Goal: Information Seeking & Learning: Learn about a topic

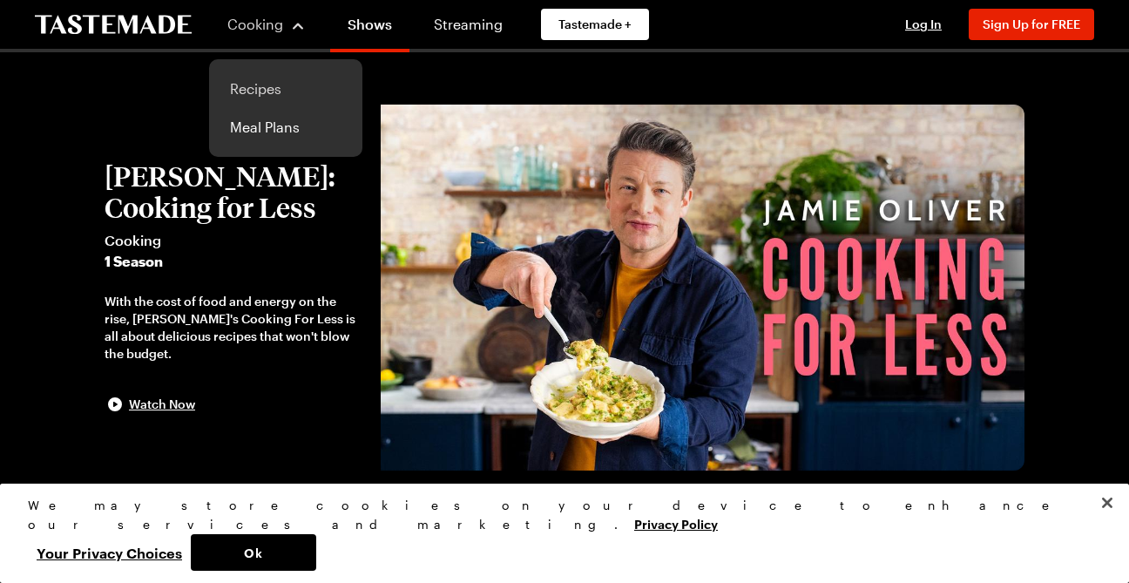
click at [255, 91] on link "Recipes" at bounding box center [286, 89] width 132 height 38
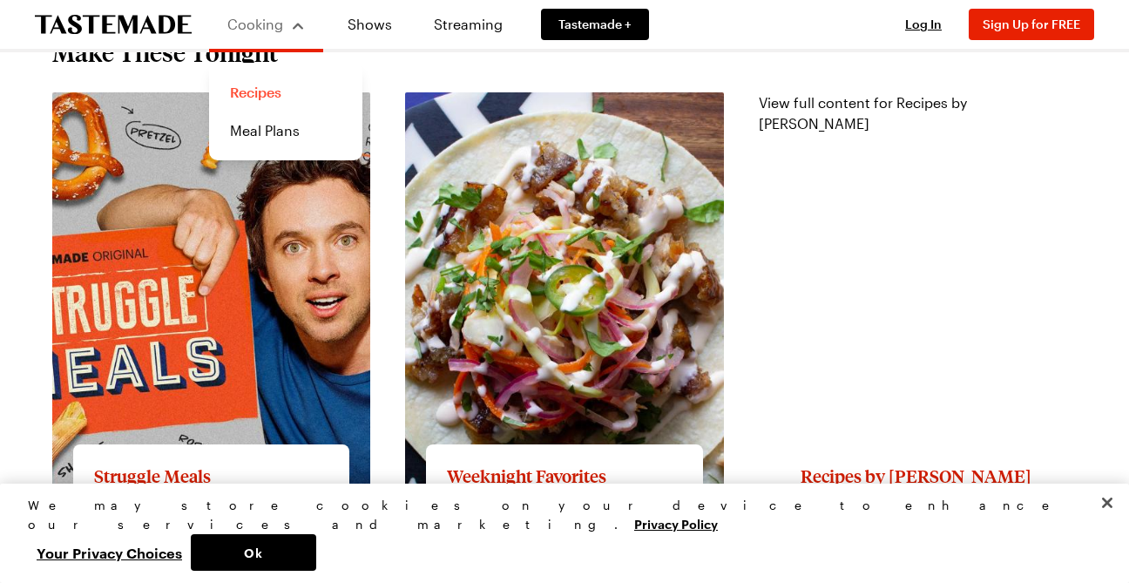
scroll to position [1569, 0]
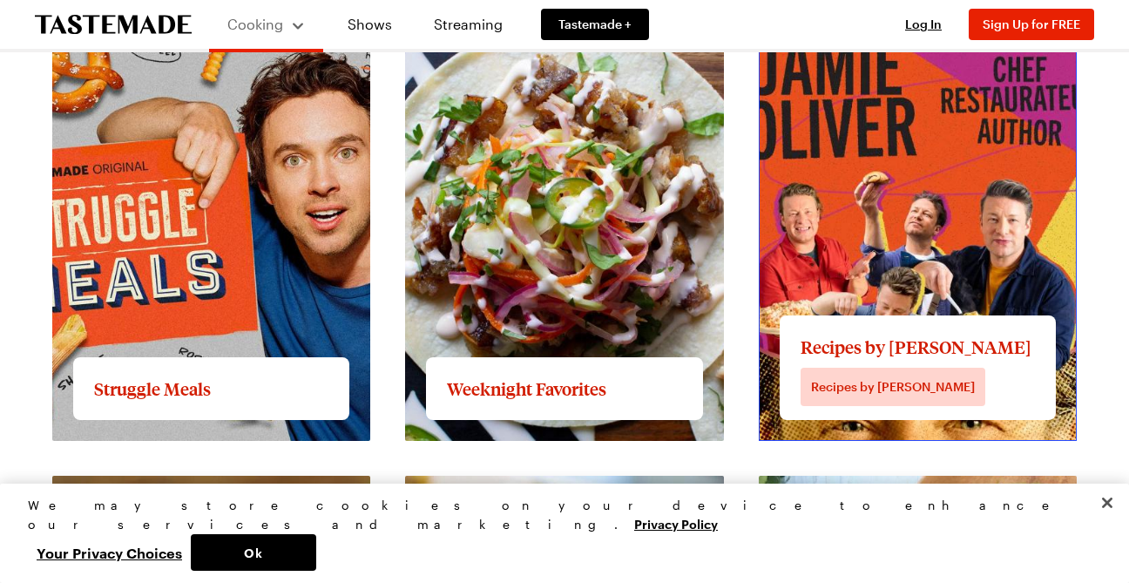
click at [868, 44] on link "View full content for Recipes by [PERSON_NAME]" at bounding box center [863, 25] width 208 height 37
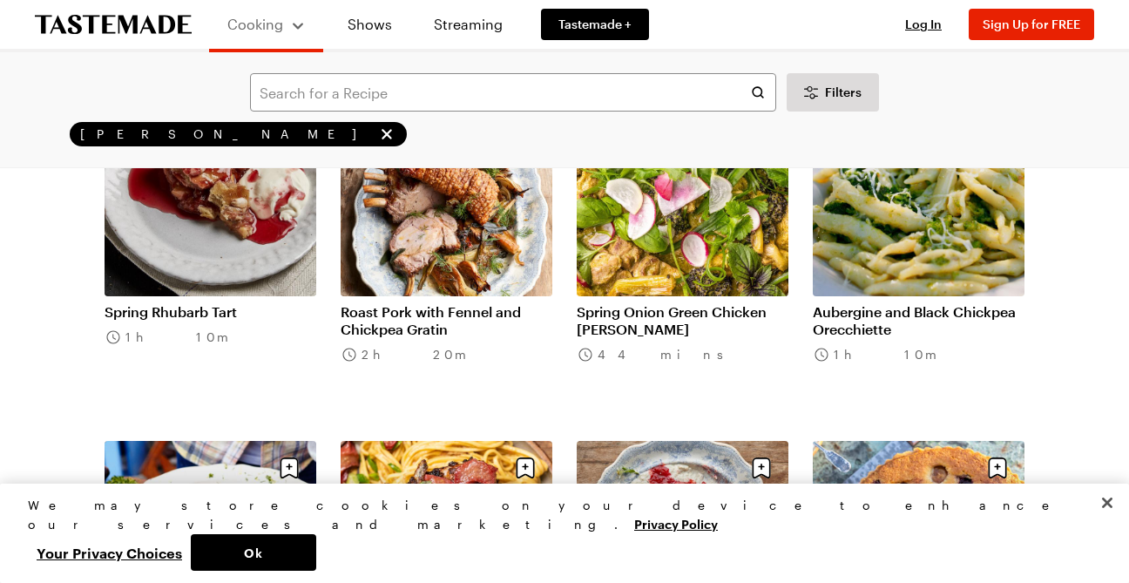
scroll to position [1609, 0]
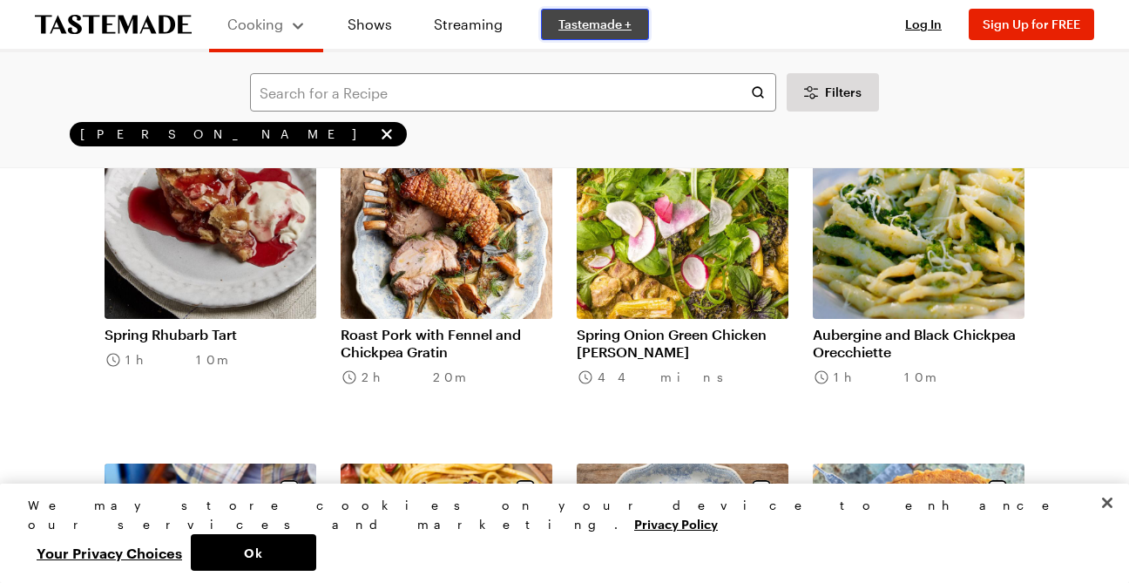
click at [596, 24] on span "Tastemade +" at bounding box center [595, 24] width 73 height 17
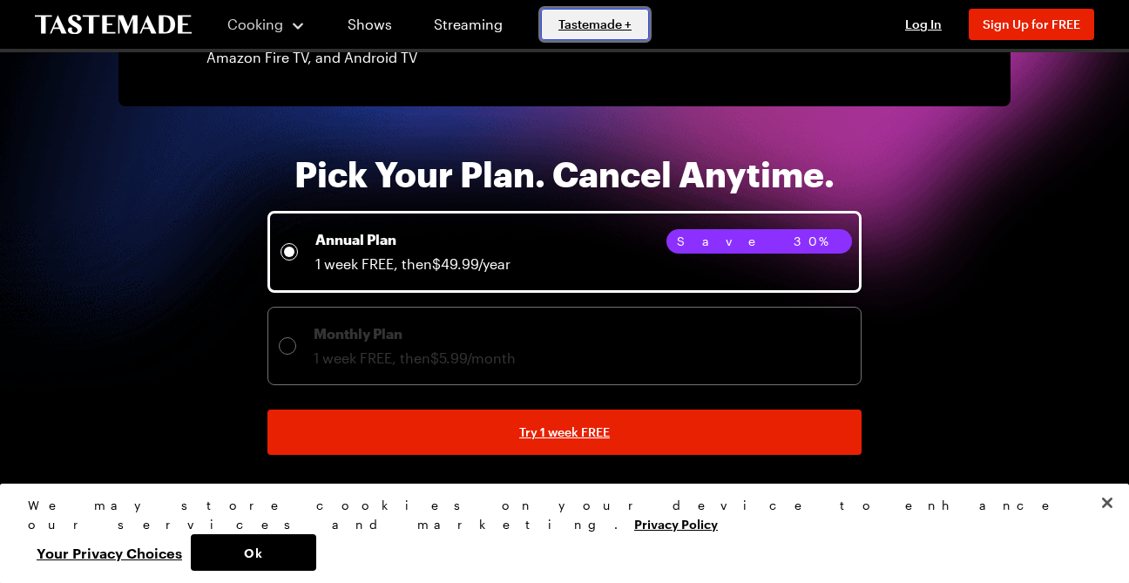
scroll to position [3437, 0]
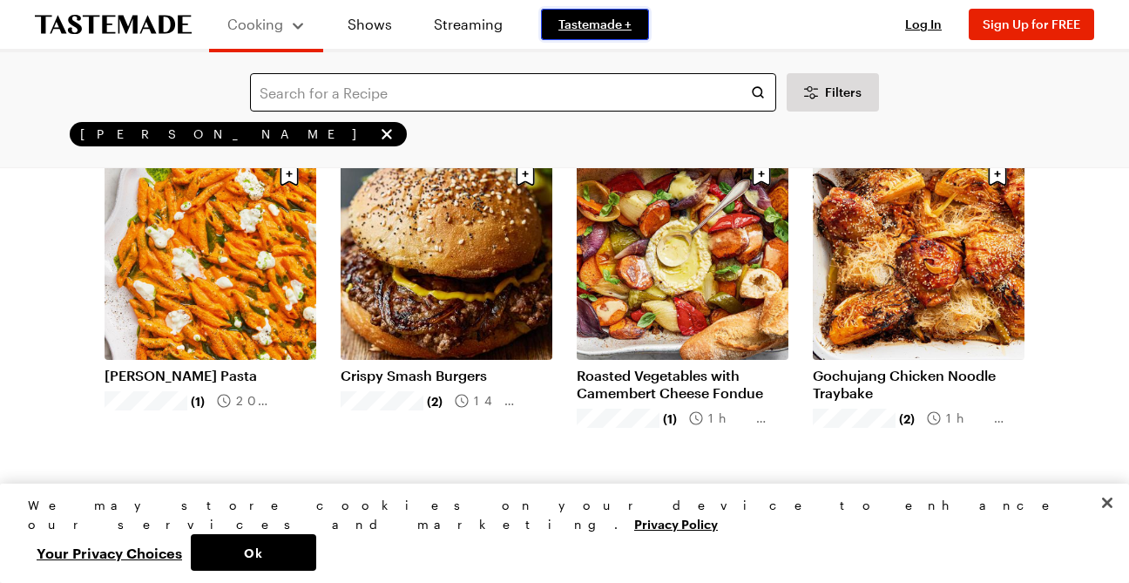
scroll to position [87, 0]
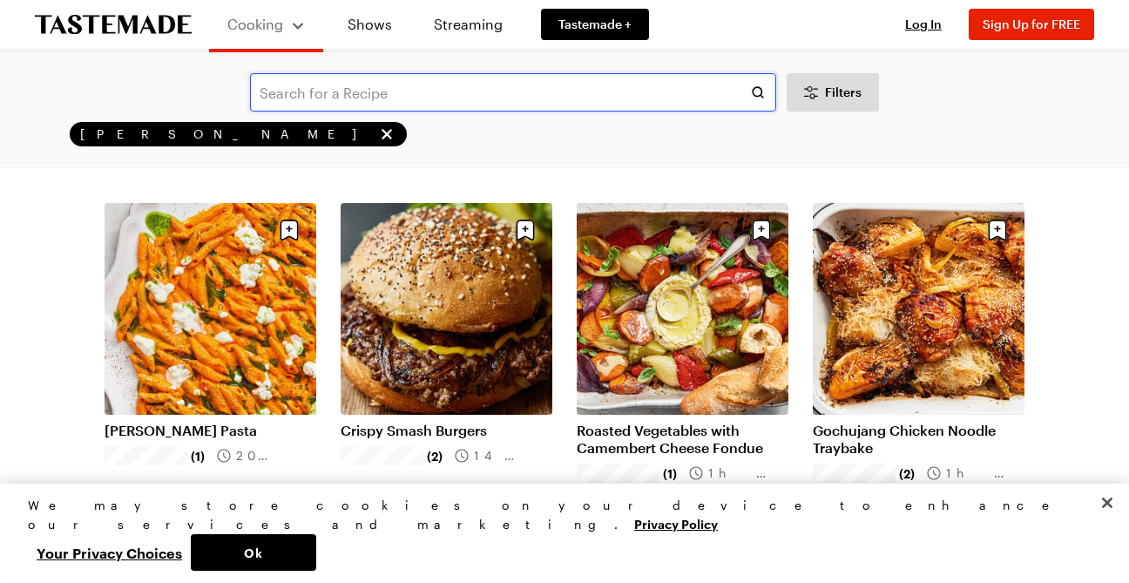
click at [261, 89] on input "text" at bounding box center [513, 92] width 526 height 38
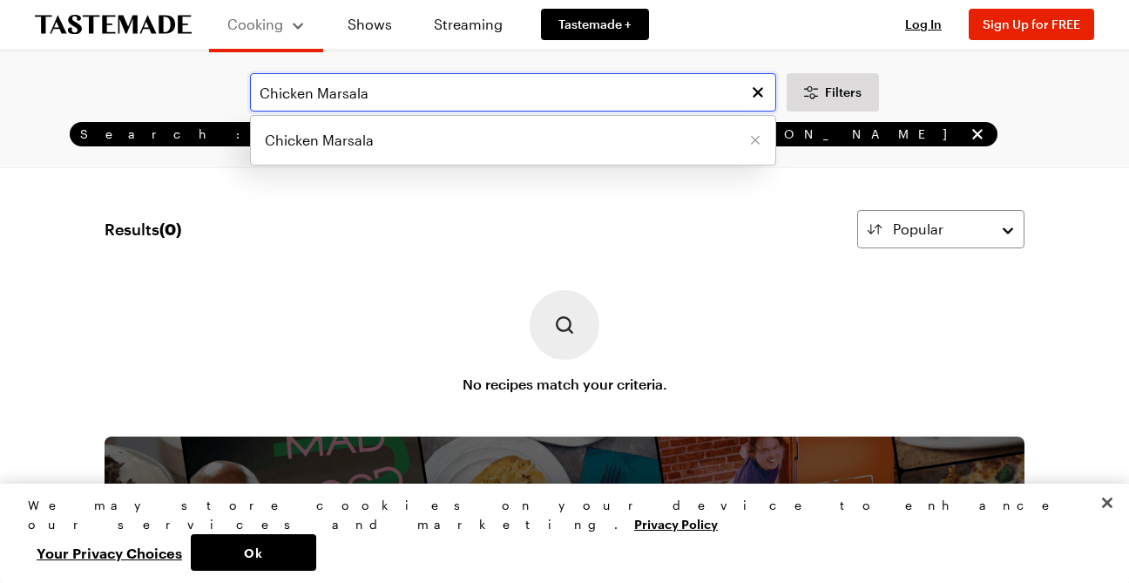
click at [254, 90] on input "Chicken Marsala" at bounding box center [513, 92] width 526 height 38
type input "a"
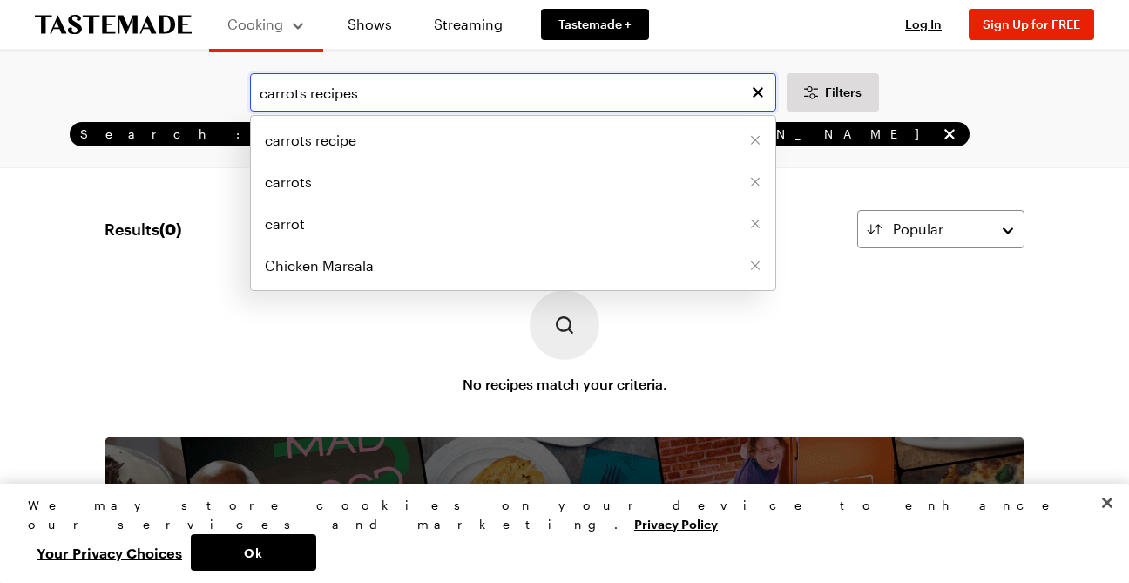
type input "carrots recipes"
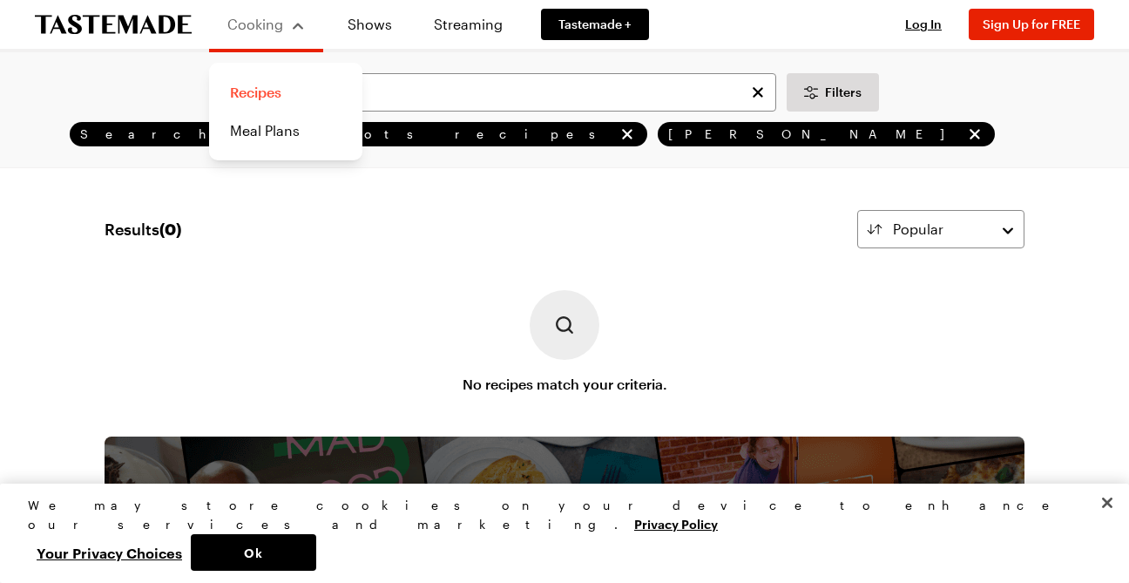
click at [244, 97] on link "Recipes" at bounding box center [286, 92] width 132 height 38
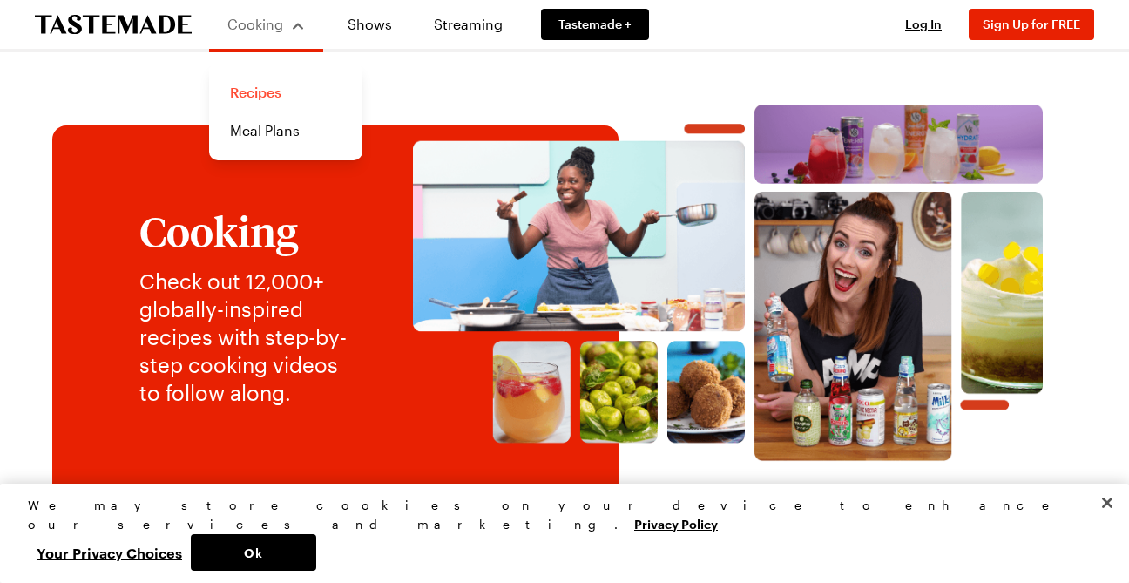
click at [252, 92] on link "Recipes" at bounding box center [286, 92] width 132 height 38
click at [247, 94] on link "Recipes" at bounding box center [286, 92] width 132 height 38
click at [280, 90] on link "Recipes" at bounding box center [286, 92] width 132 height 38
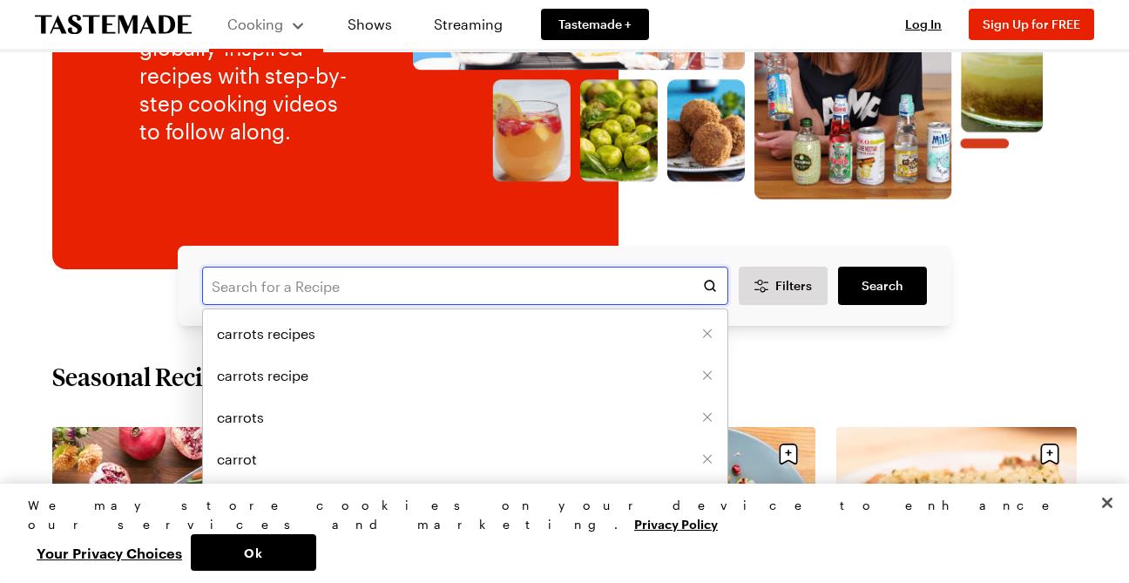
click at [218, 286] on input "text" at bounding box center [465, 286] width 526 height 38
type input "pasta recipes"
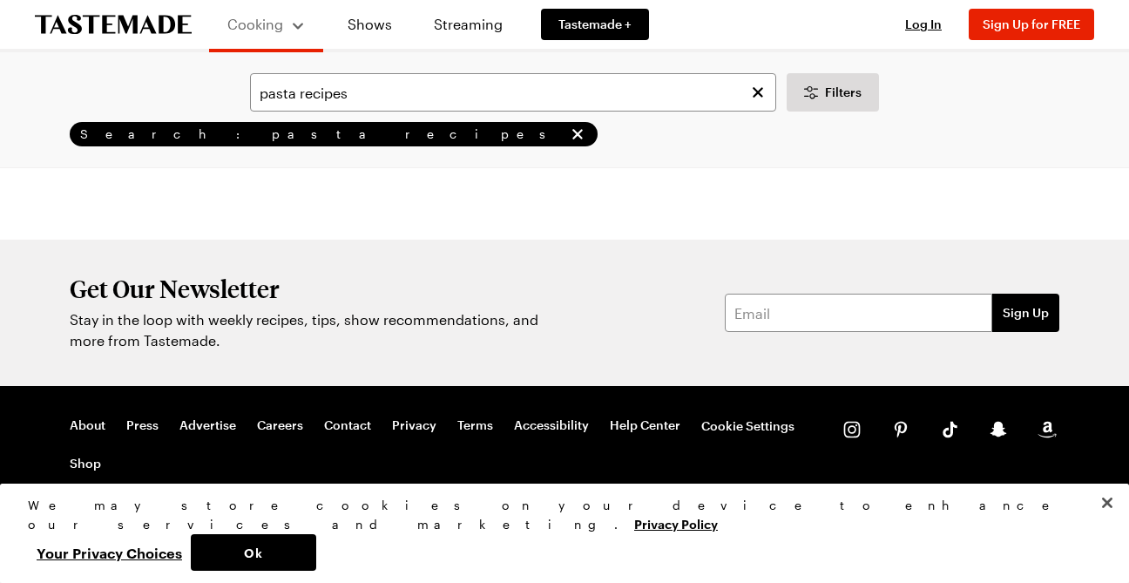
scroll to position [1942, 0]
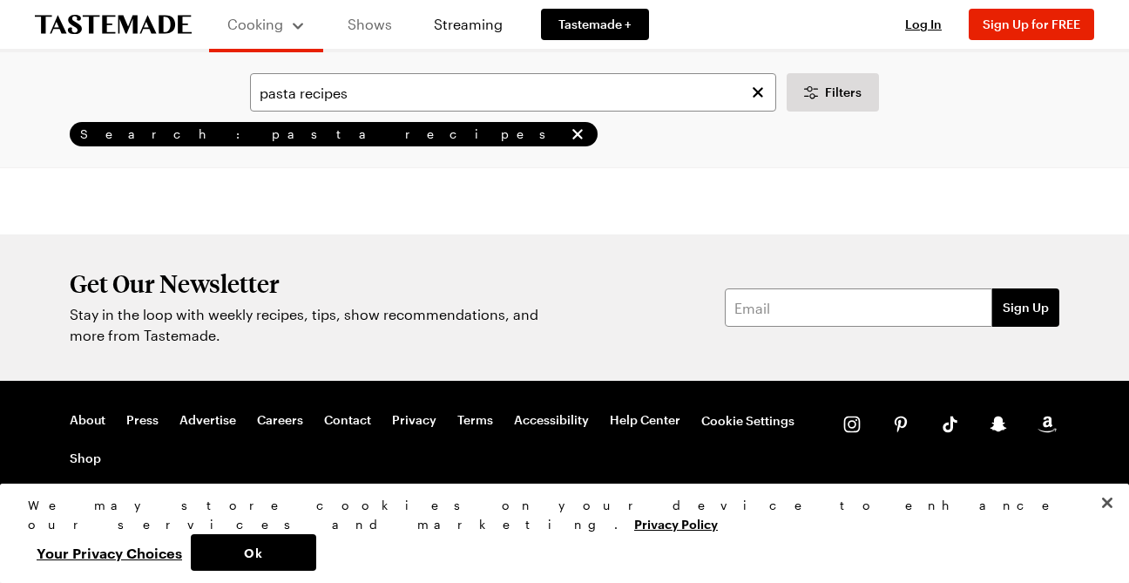
click at [352, 31] on link "Shows" at bounding box center [369, 24] width 79 height 49
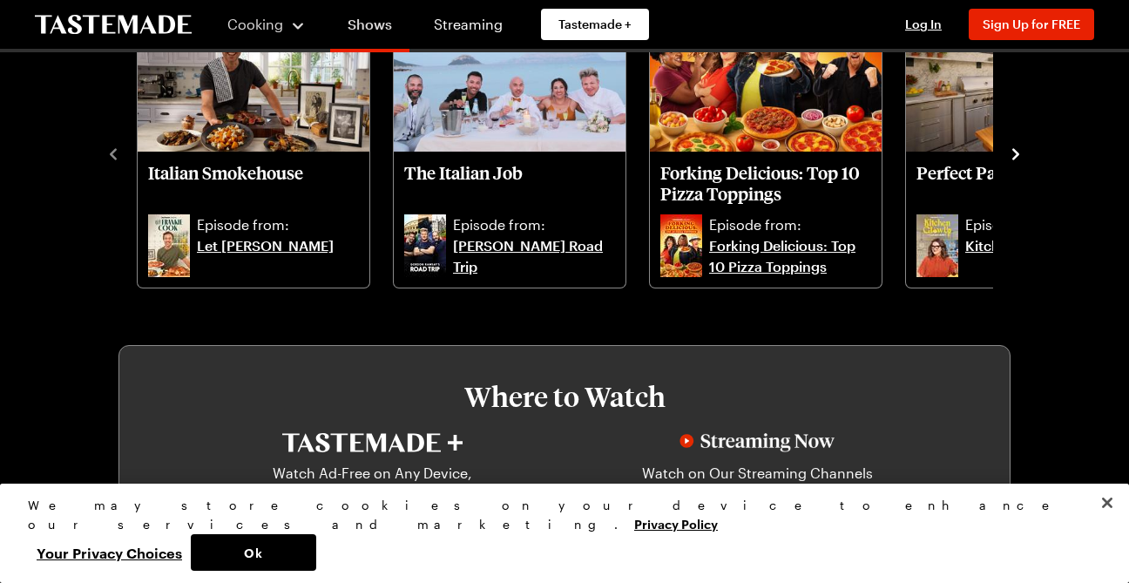
scroll to position [610, 0]
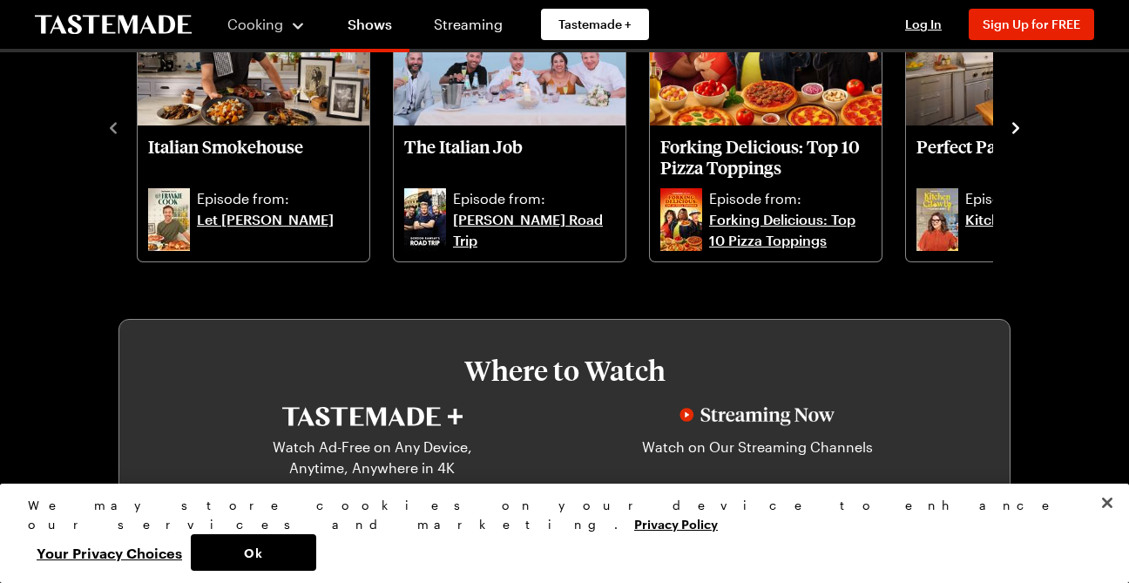
click at [1013, 128] on icon "navigate to next item" at bounding box center [1015, 127] width 17 height 17
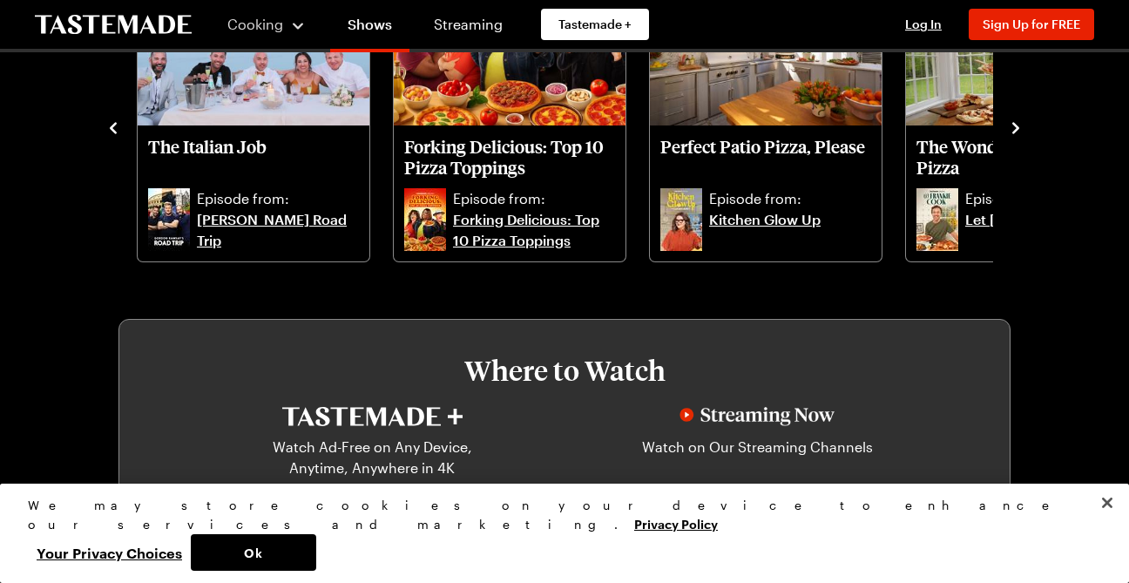
click at [1015, 132] on icon "navigate to next item" at bounding box center [1016, 127] width 7 height 11
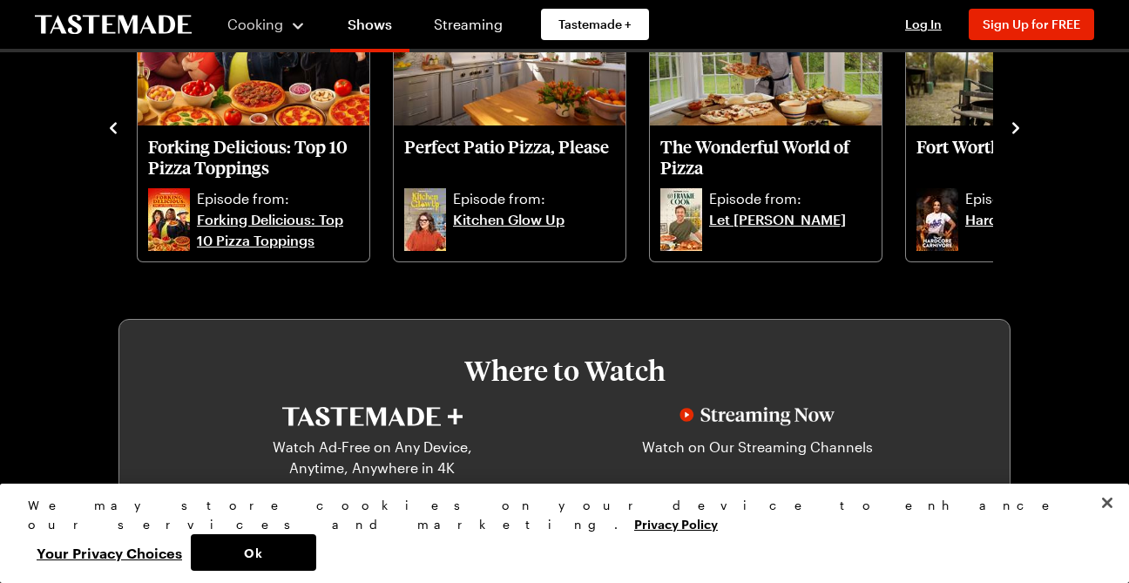
click at [1015, 132] on icon "navigate to next item" at bounding box center [1016, 127] width 7 height 11
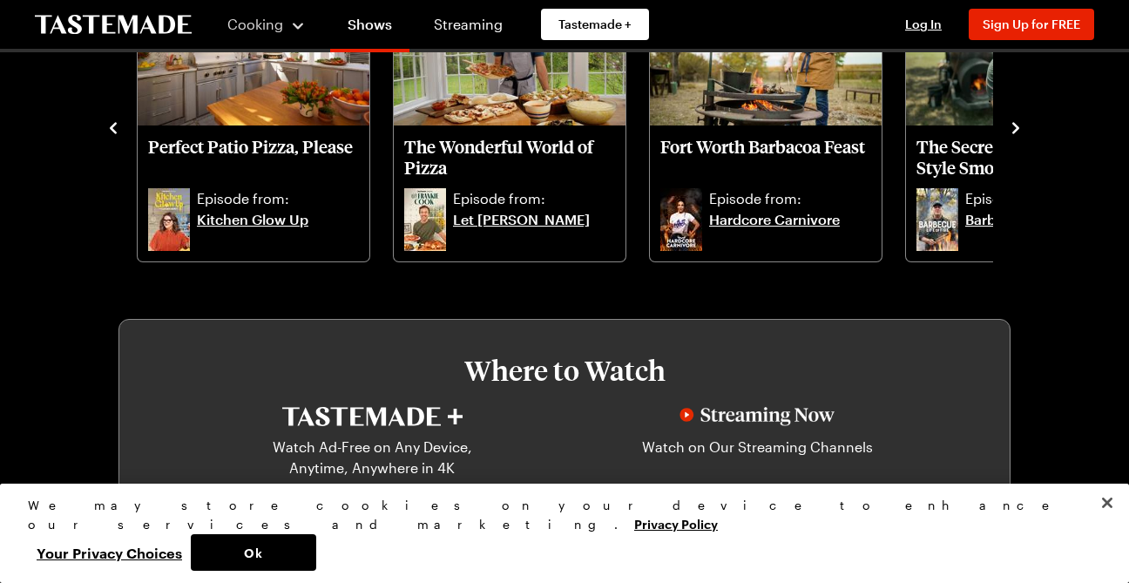
click at [1015, 132] on icon "navigate to next item" at bounding box center [1016, 127] width 7 height 11
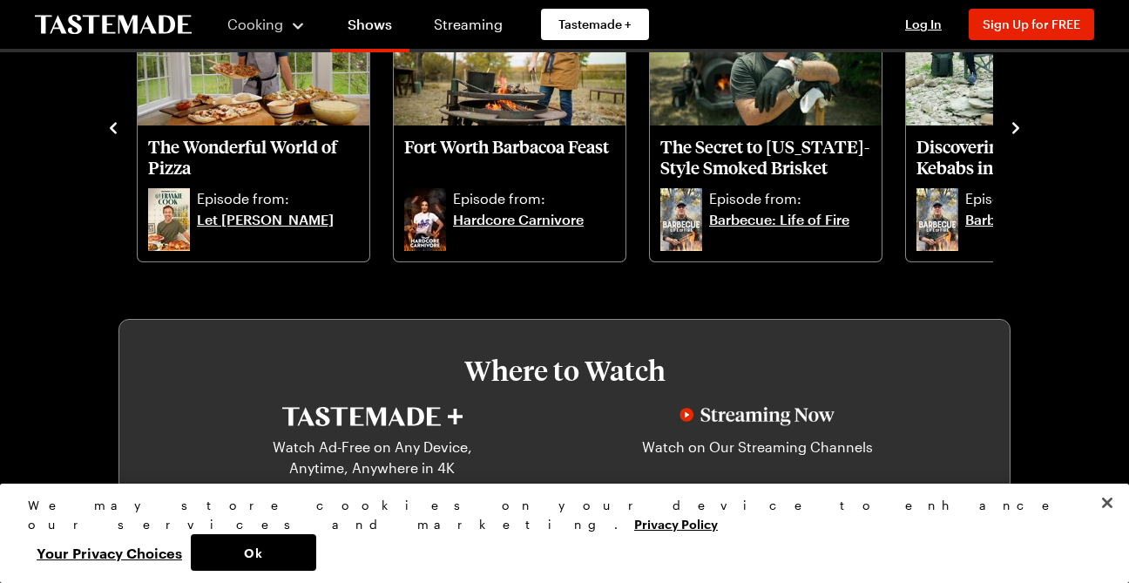
click at [1015, 132] on icon "navigate to next item" at bounding box center [1016, 127] width 7 height 11
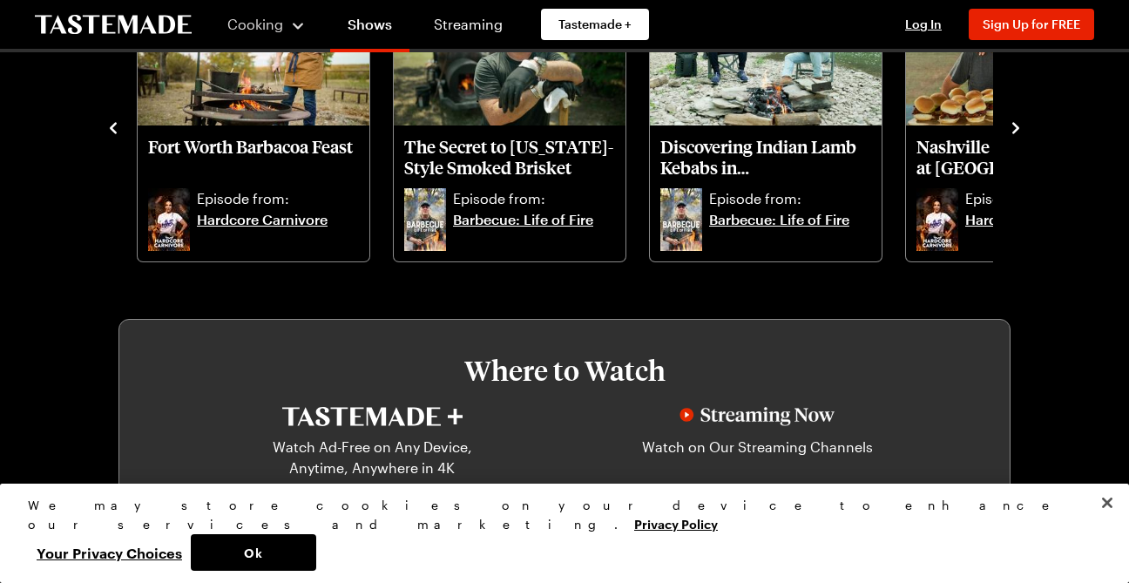
click at [1015, 132] on icon "navigate to next item" at bounding box center [1016, 127] width 7 height 11
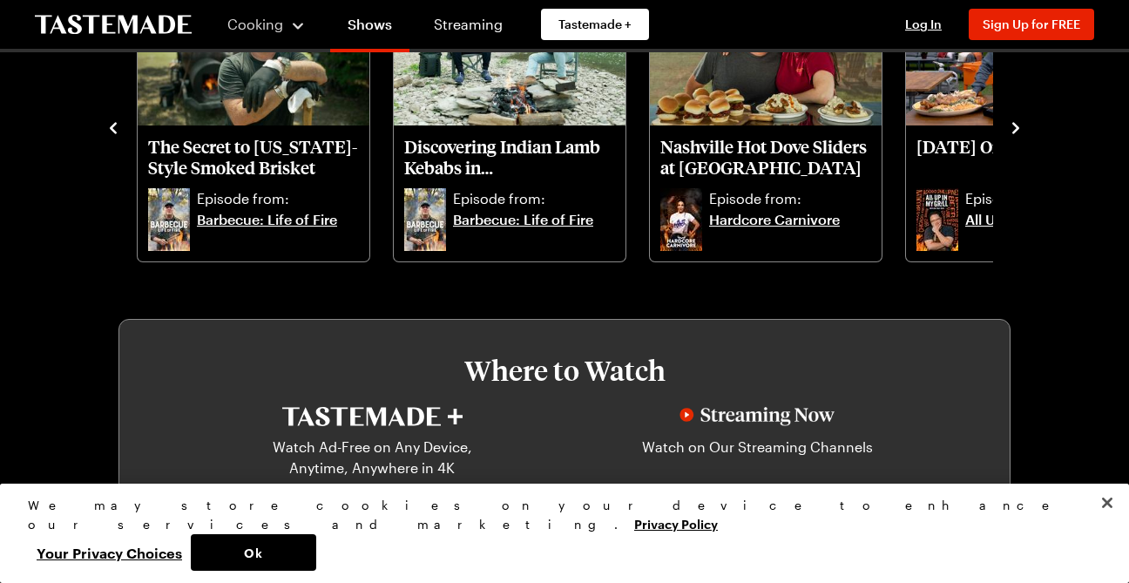
click at [1015, 132] on icon "navigate to next item" at bounding box center [1016, 127] width 7 height 11
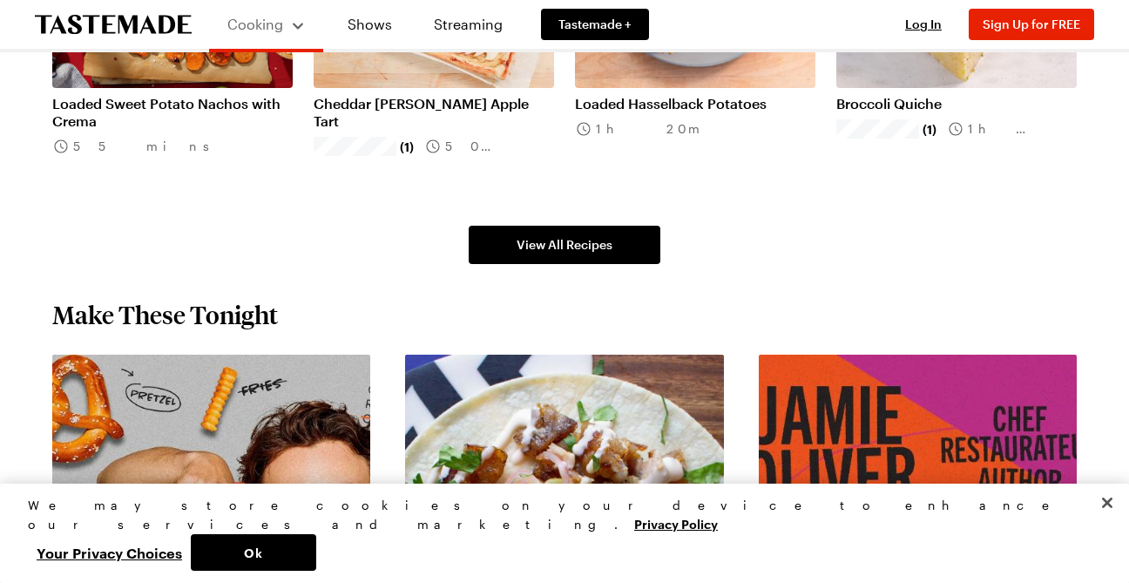
scroll to position [1220, 0]
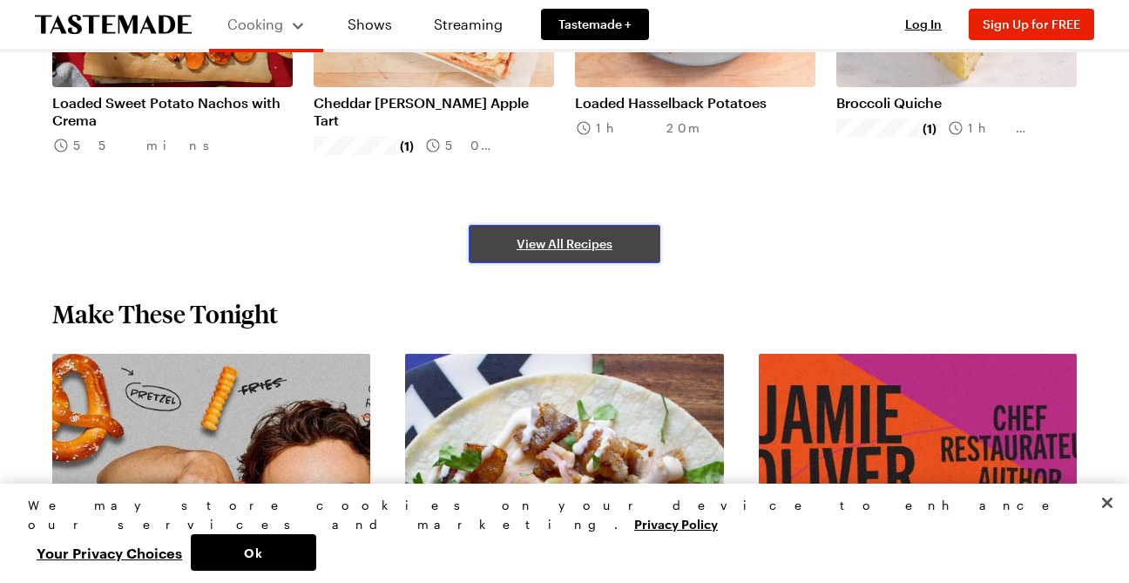
click at [612, 248] on link "View All Recipes" at bounding box center [565, 244] width 192 height 38
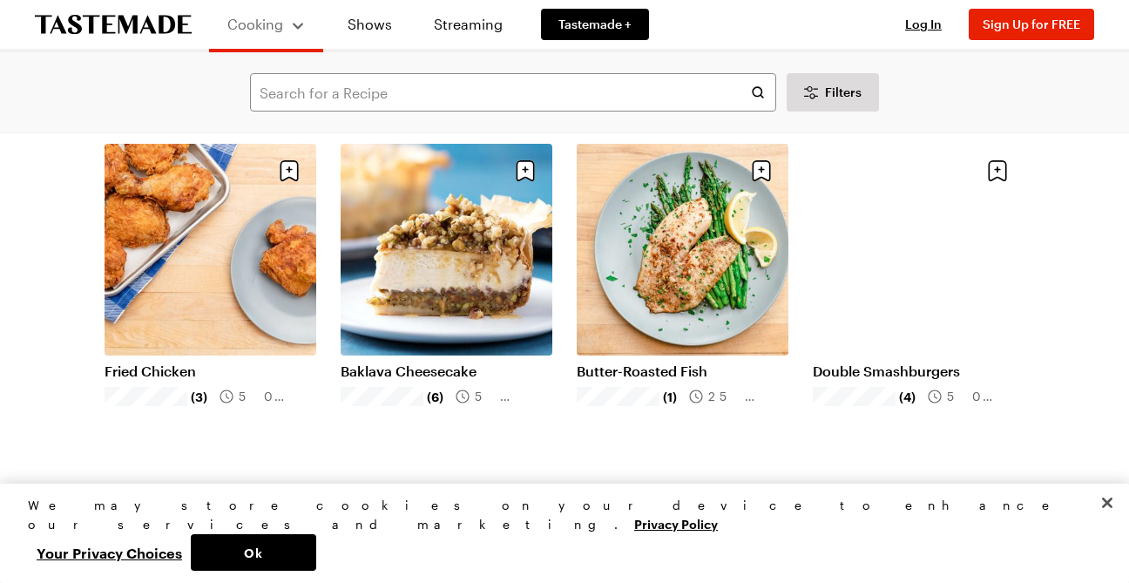
scroll to position [1569, 0]
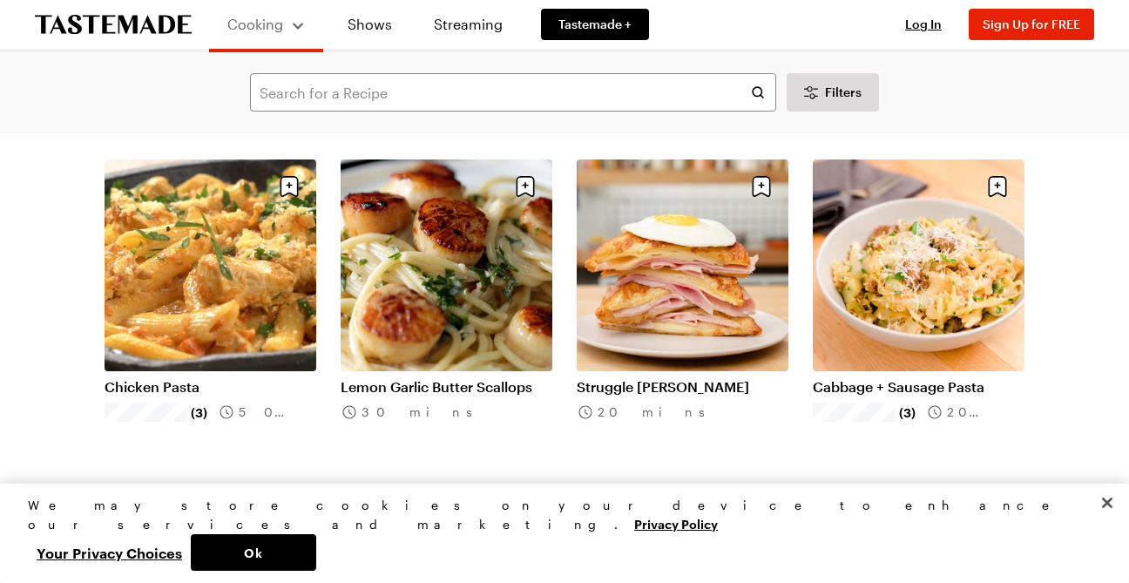
scroll to position [3747, 0]
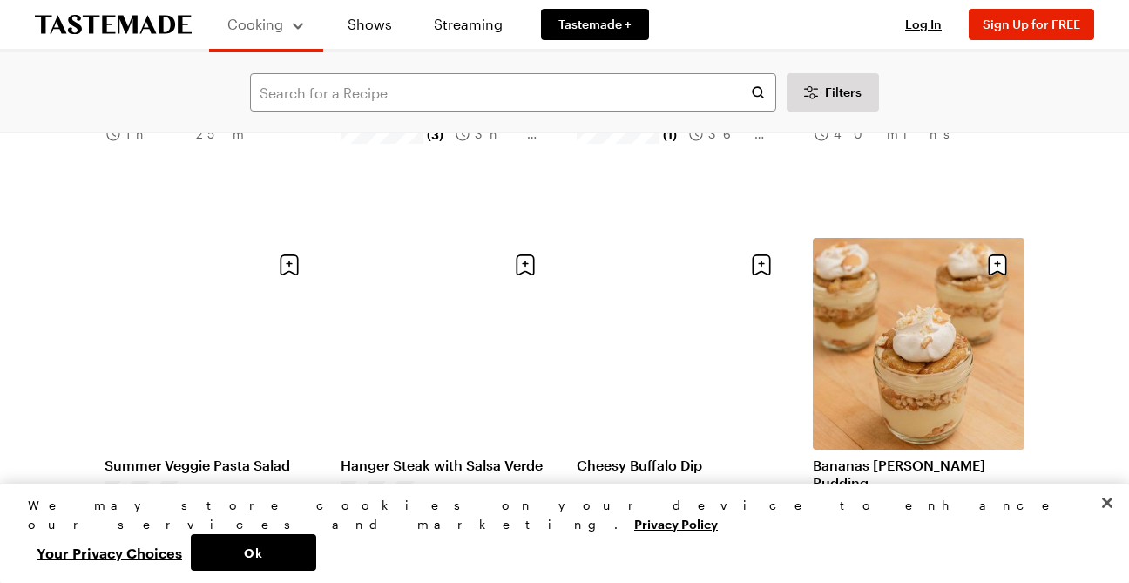
scroll to position [5752, 0]
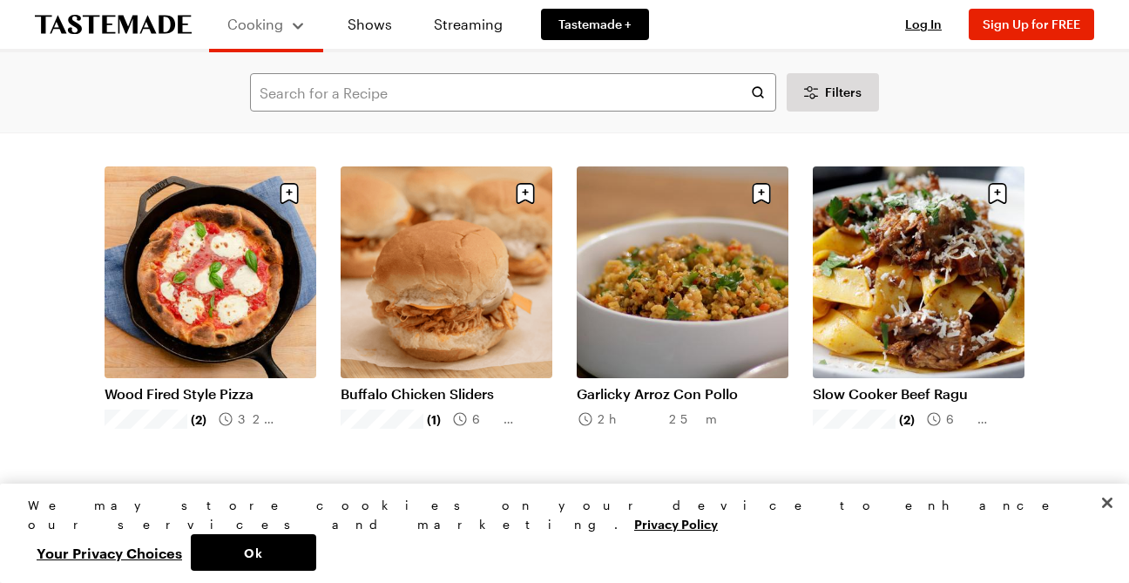
scroll to position [8017, 0]
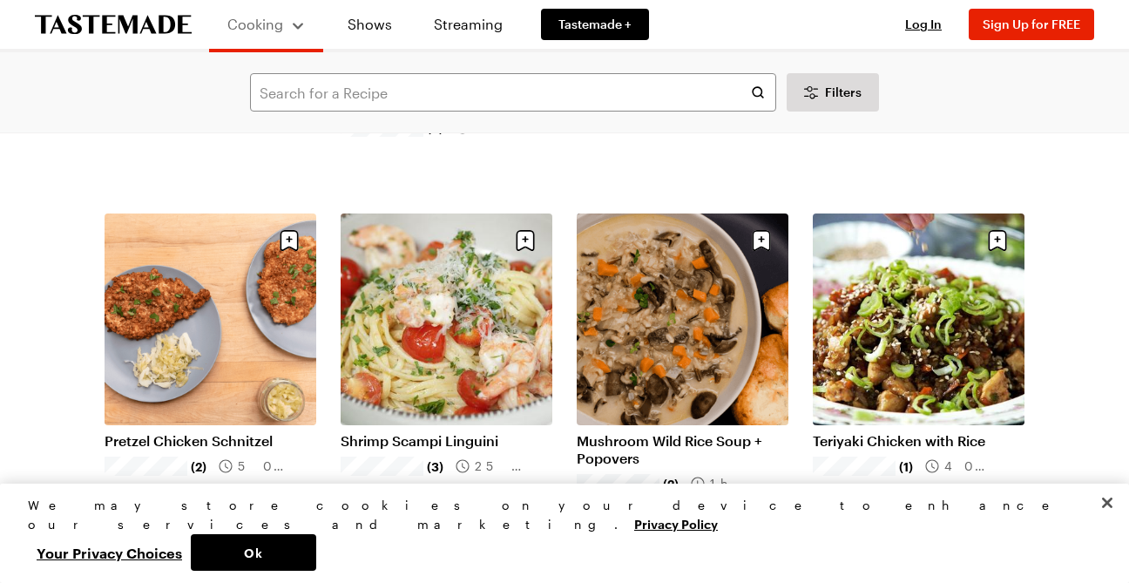
scroll to position [10109, 0]
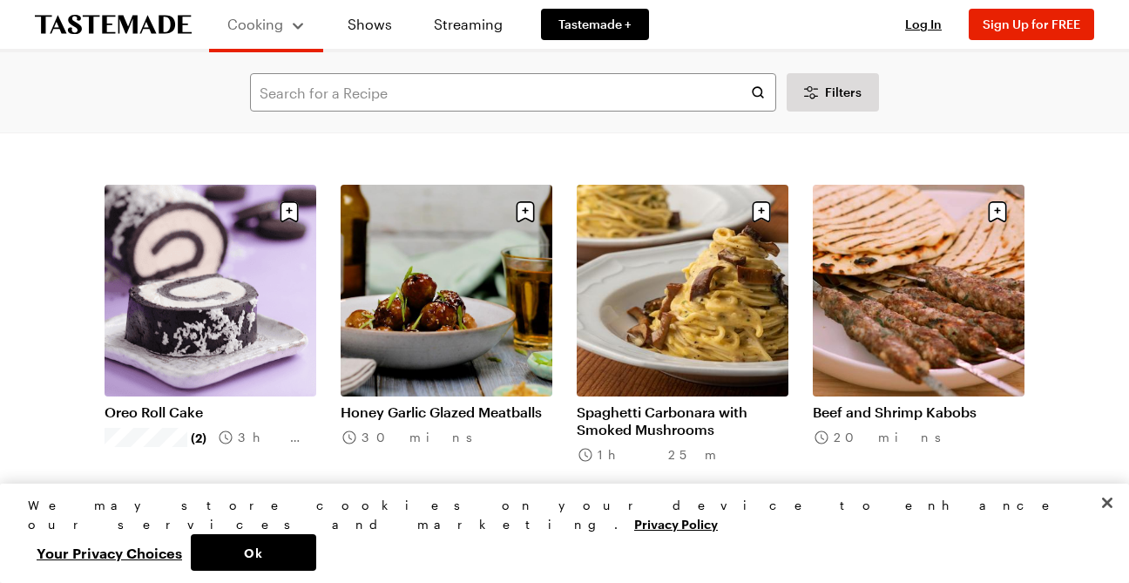
scroll to position [12200, 0]
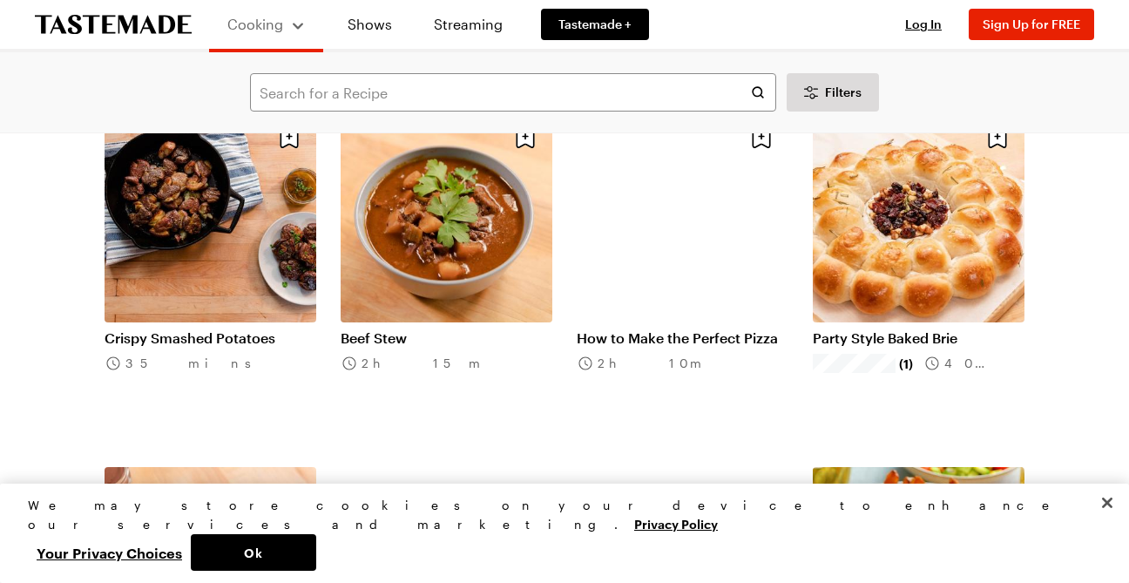
scroll to position [13943, 0]
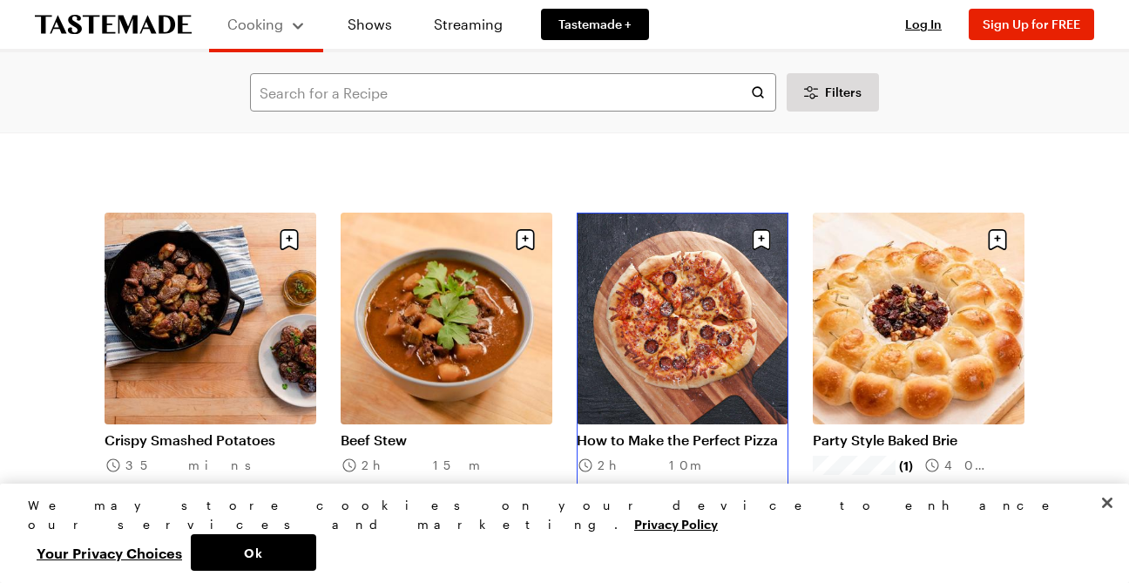
click at [644, 431] on link "How to Make the Perfect Pizza" at bounding box center [683, 439] width 212 height 17
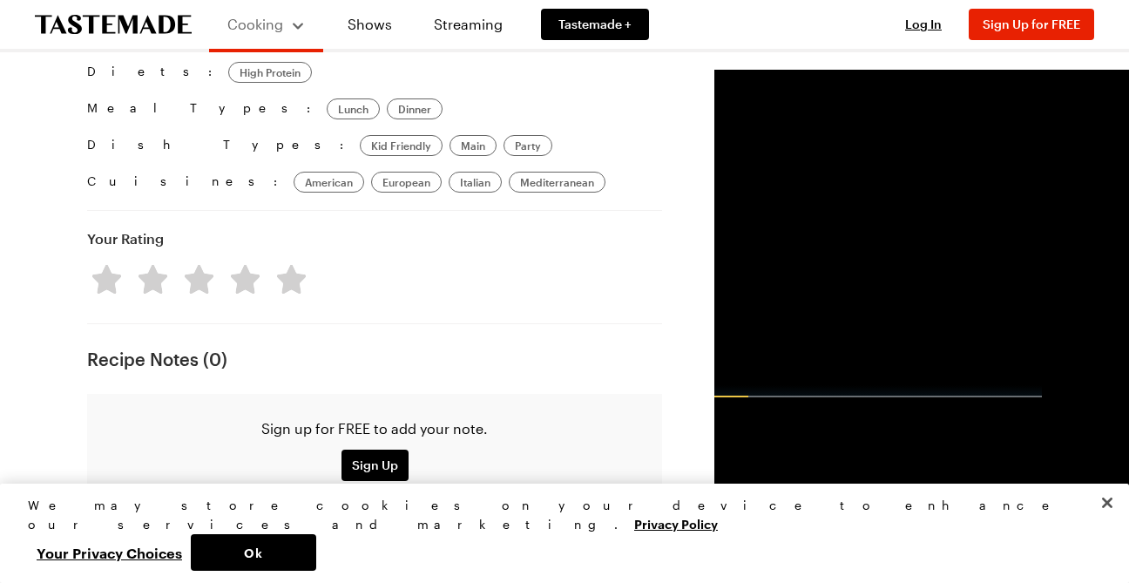
scroll to position [1307, 0]
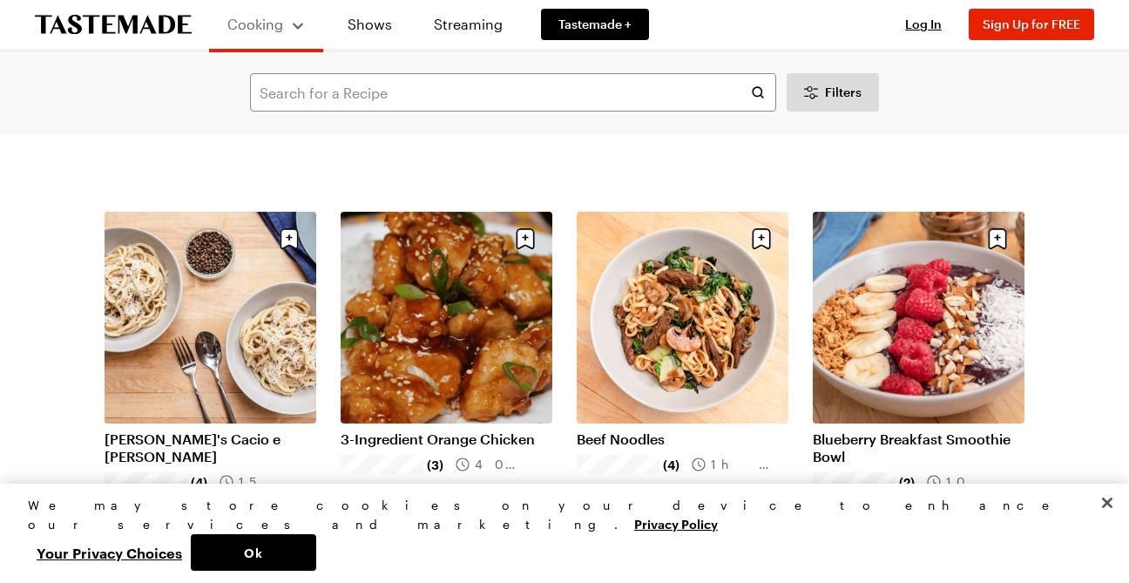
scroll to position [1830, 0]
